Goal: Transaction & Acquisition: Purchase product/service

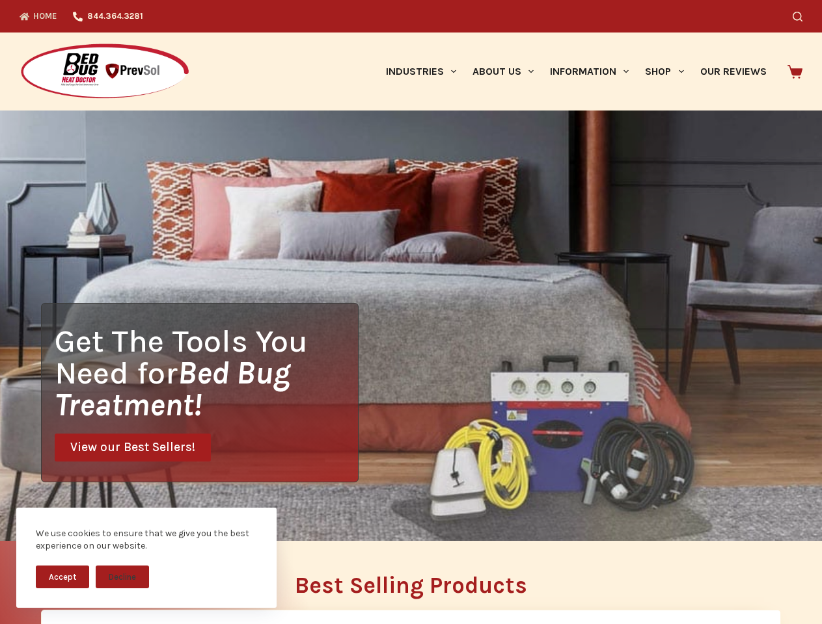
click at [410, 312] on div "Get The Tools You Need for Bed Bug Treatment! View our Best Sellers!" at bounding box center [411, 326] width 822 height 431
